Goal: Task Accomplishment & Management: Use online tool/utility

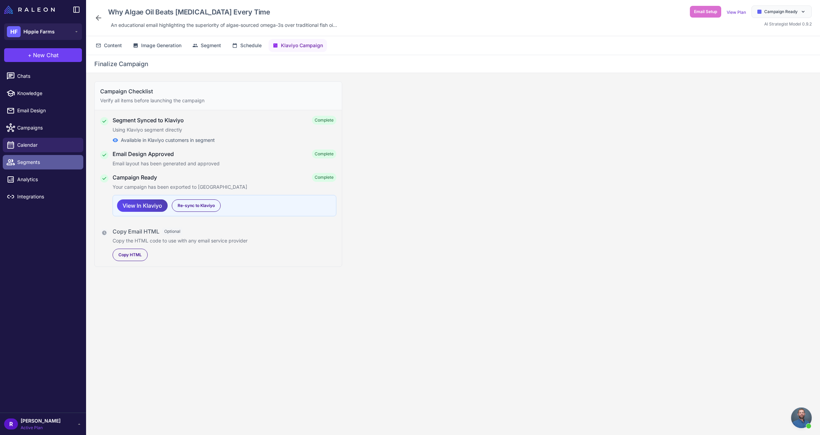
scroll to position [678, 0]
click at [49, 111] on span "Email Design" at bounding box center [47, 111] width 61 height 8
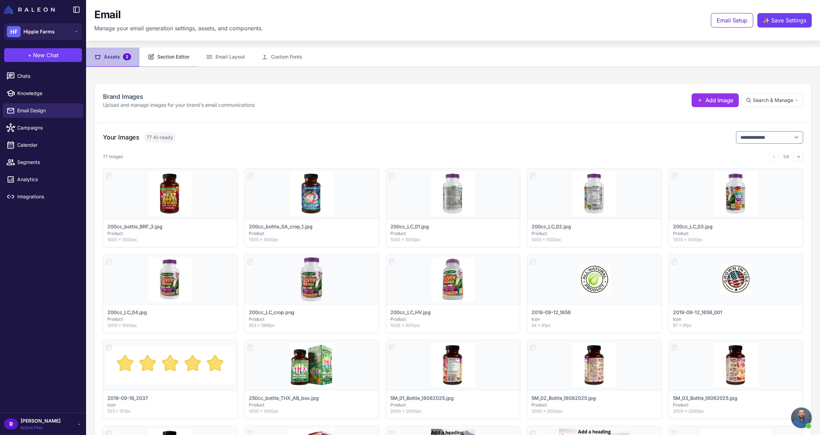
click at [171, 57] on button "Section Editor" at bounding box center [168, 56] width 58 height 19
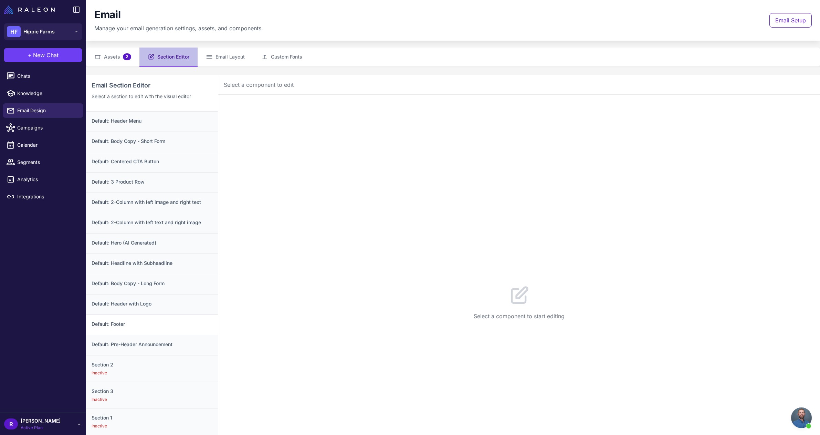
click at [167, 328] on div "Default: Footer" at bounding box center [152, 324] width 132 height 20
click at [269, 103] on button "Configuration 8" at bounding box center [277, 105] width 58 height 19
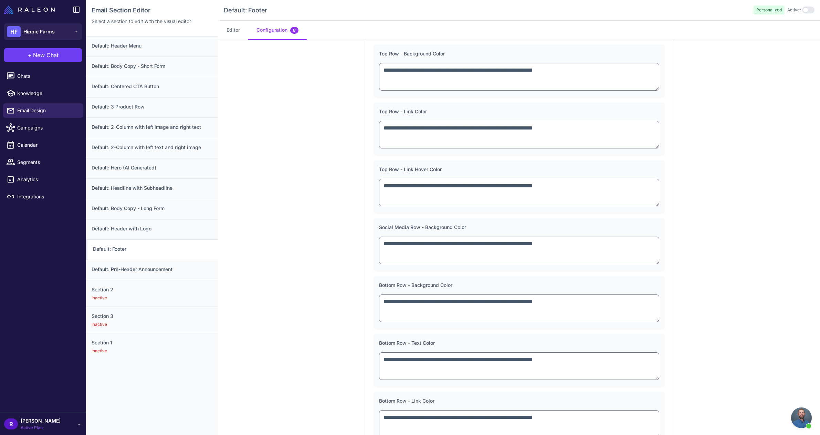
scroll to position [34, 0]
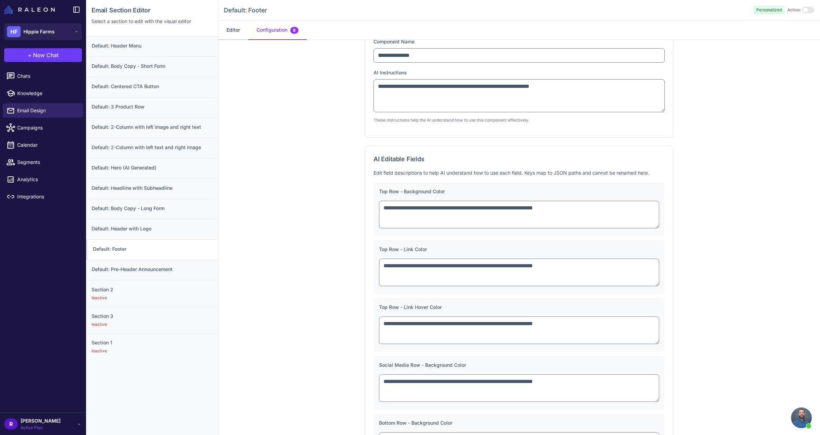
click at [227, 32] on button "Editor" at bounding box center [233, 30] width 30 height 19
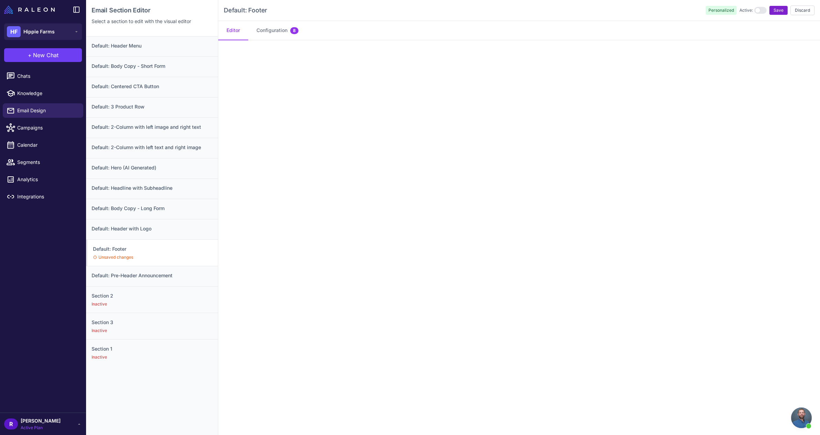
click at [773, 11] on span "Save" at bounding box center [778, 10] width 10 height 6
